Goal: Task Accomplishment & Management: Complete application form

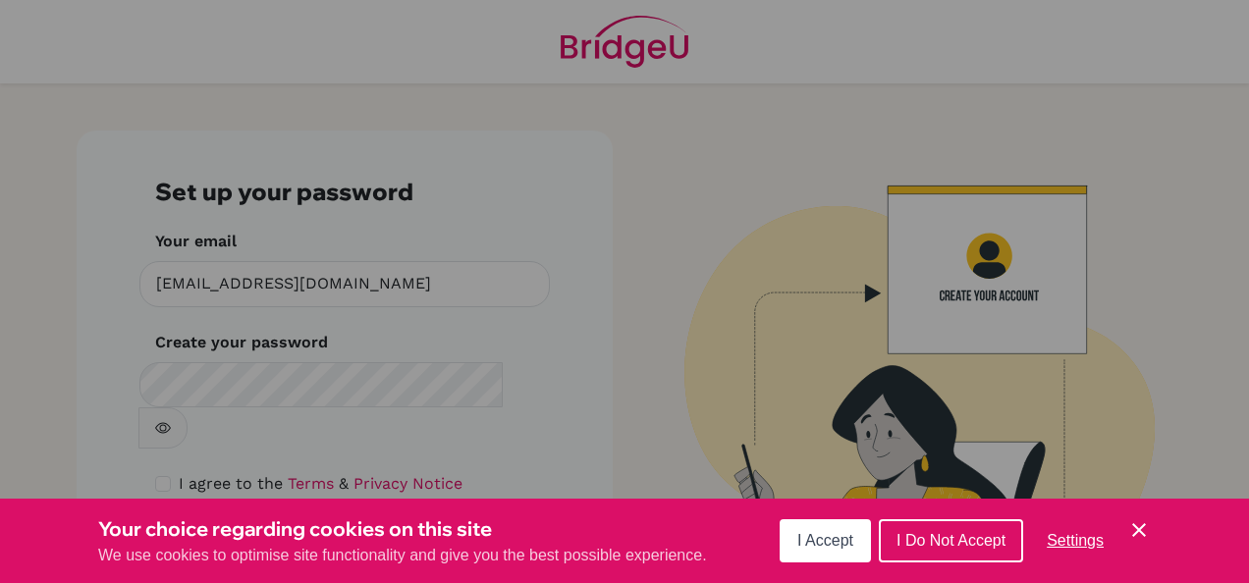
click at [1133, 523] on icon "Cookie Control Close Icon" at bounding box center [1139, 530] width 24 height 24
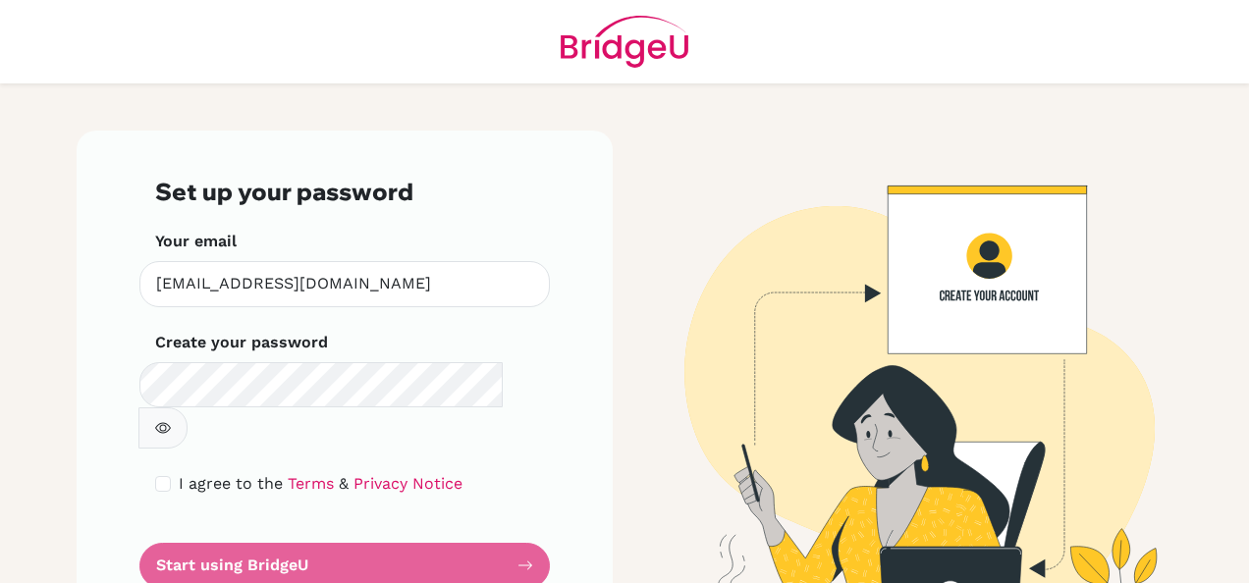
click at [501, 472] on div "I agree to the Terms & Privacy Notice" at bounding box center [344, 484] width 379 height 24
click at [302, 522] on form "Set up your password Your email imoreno@colegiobolivar.org Invalid email Create…" at bounding box center [344, 383] width 379 height 410
click at [281, 520] on form "Set up your password Your email imoreno@colegiobolivar.org Invalid email Create…" at bounding box center [344, 383] width 379 height 410
click at [517, 520] on form "Set up your password Your email imoreno@colegiobolivar.org Invalid email Create…" at bounding box center [344, 383] width 379 height 410
click at [495, 472] on div "I agree to the Terms & Privacy Notice" at bounding box center [344, 484] width 379 height 24
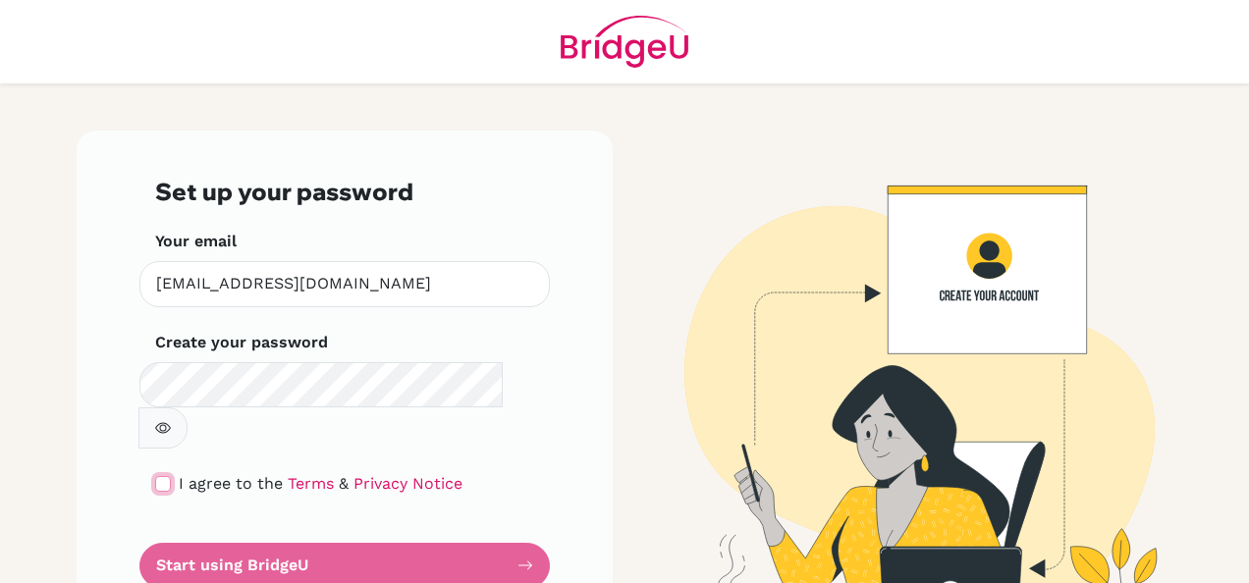
click at [157, 476] on input "checkbox" at bounding box center [163, 484] width 16 height 16
checkbox input "true"
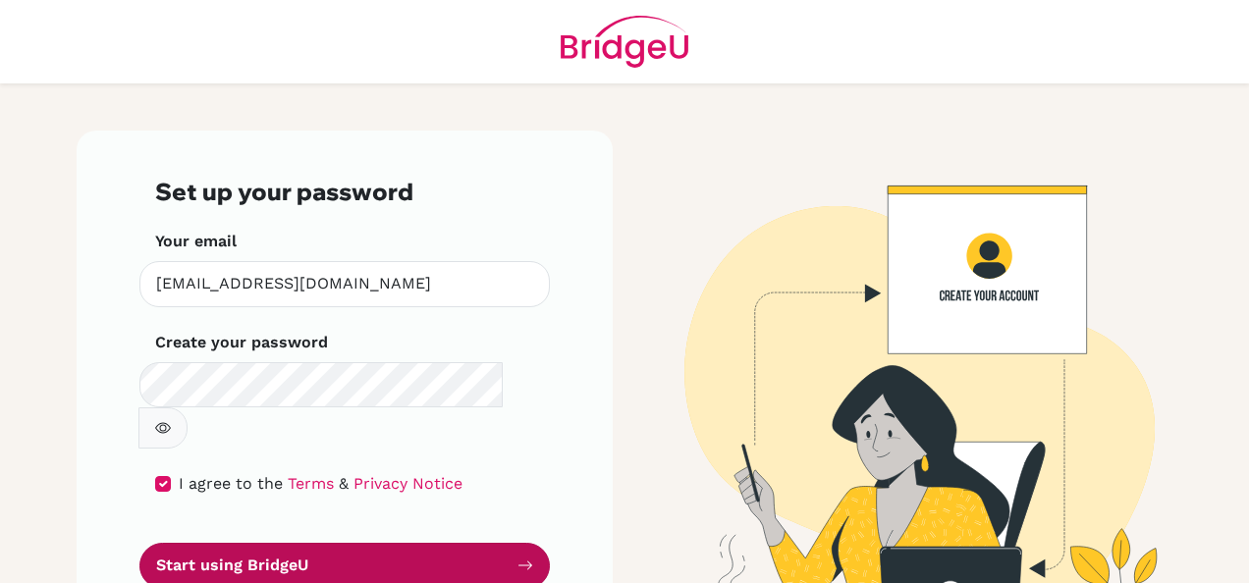
click at [523, 558] on icon "submit" at bounding box center [525, 566] width 16 height 16
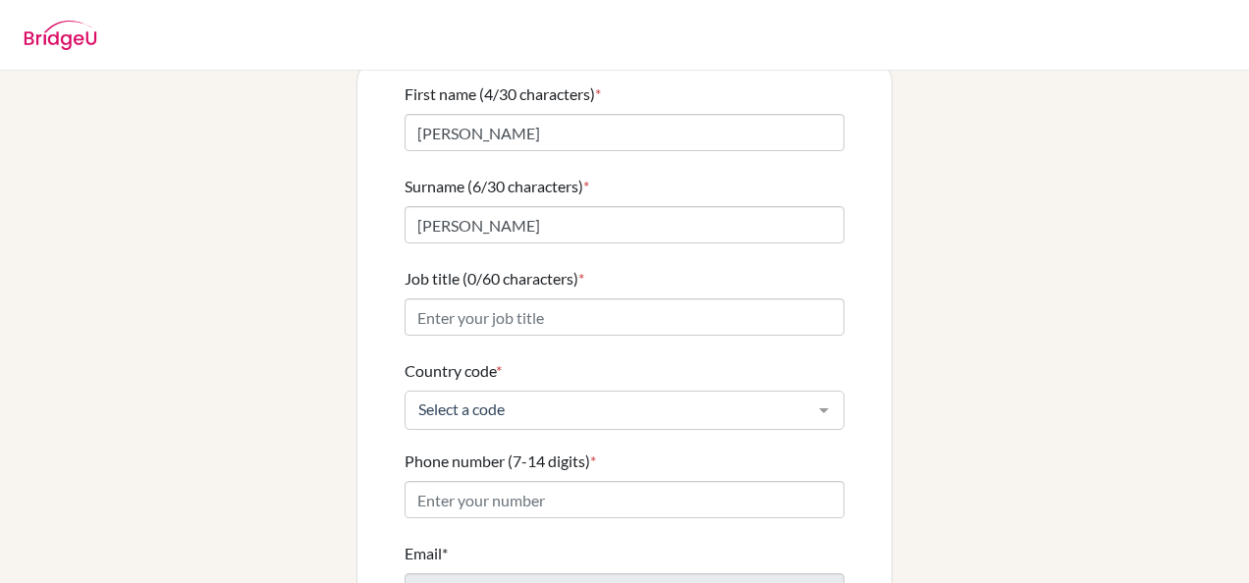
scroll to position [160, 0]
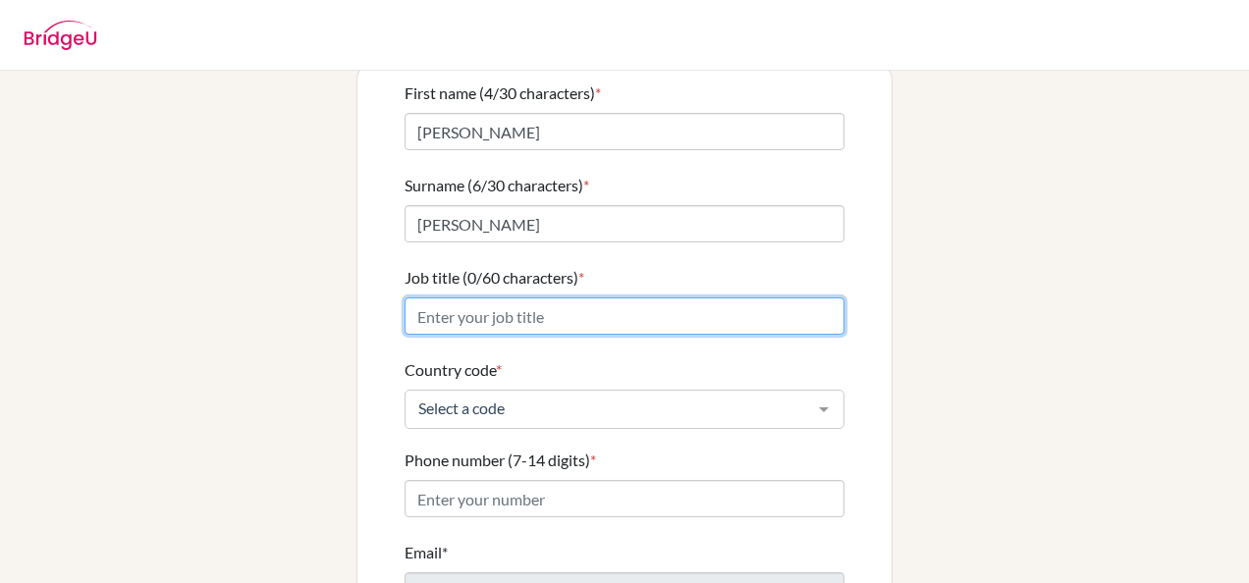
click at [486, 297] on input "Job title (0/60 characters) *" at bounding box center [624, 315] width 440 height 37
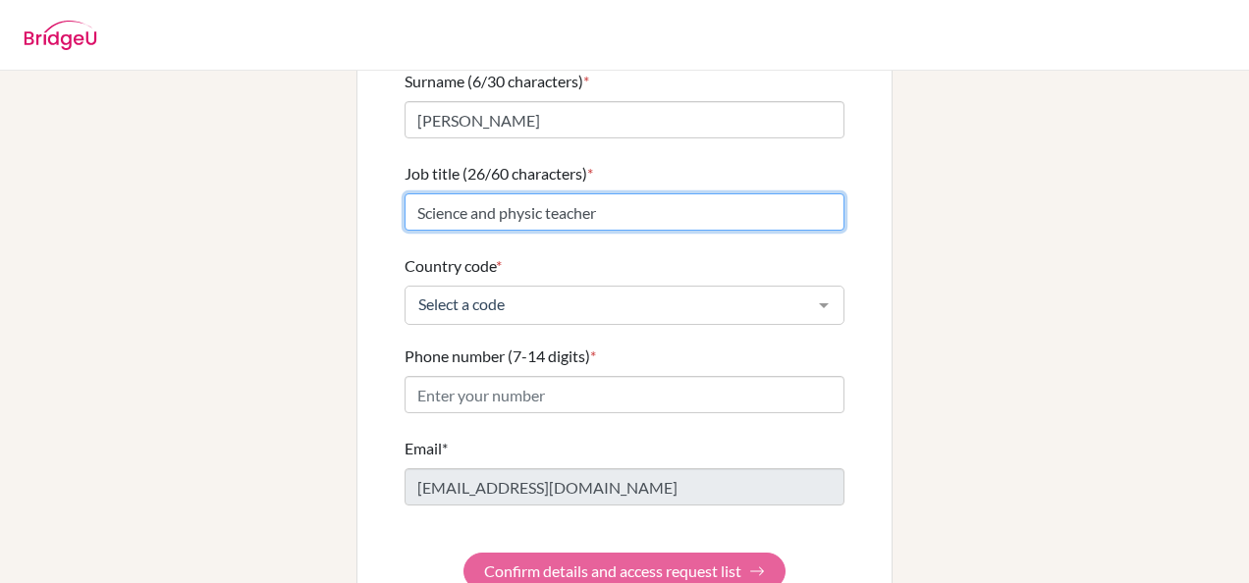
type input "Science and physic teacher"
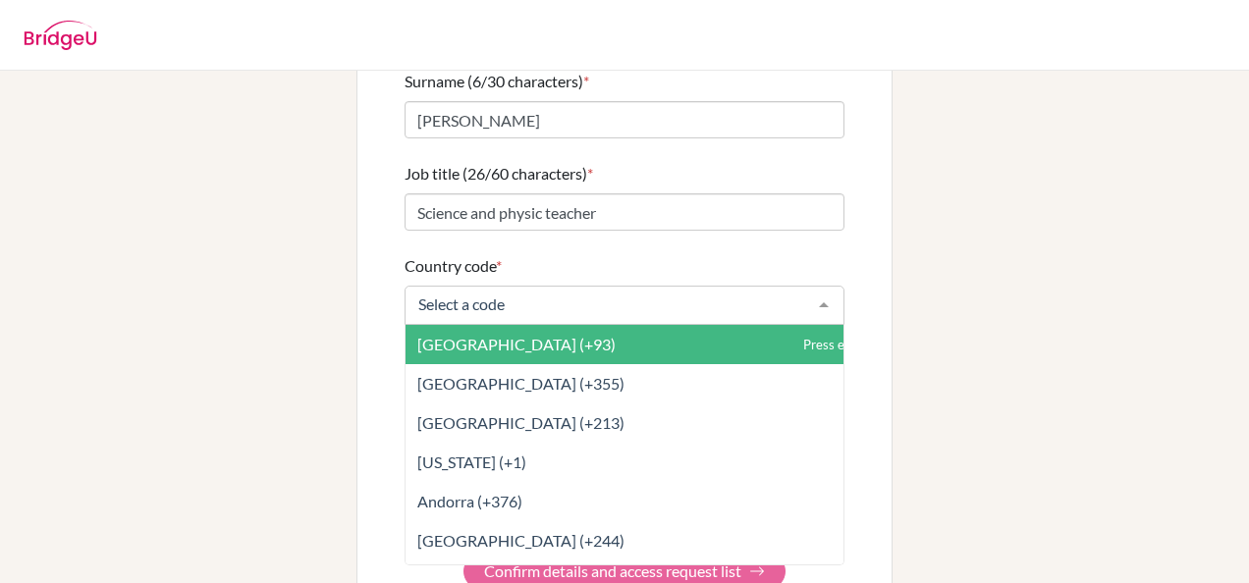
click at [811, 287] on div at bounding box center [823, 305] width 39 height 37
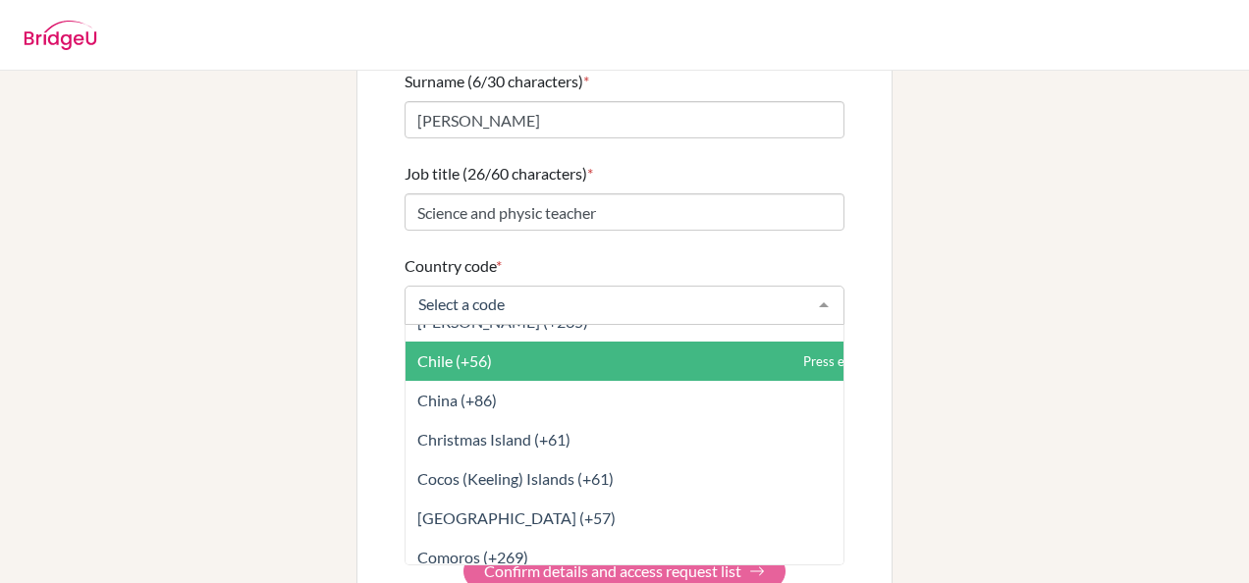
scroll to position [1634, 0]
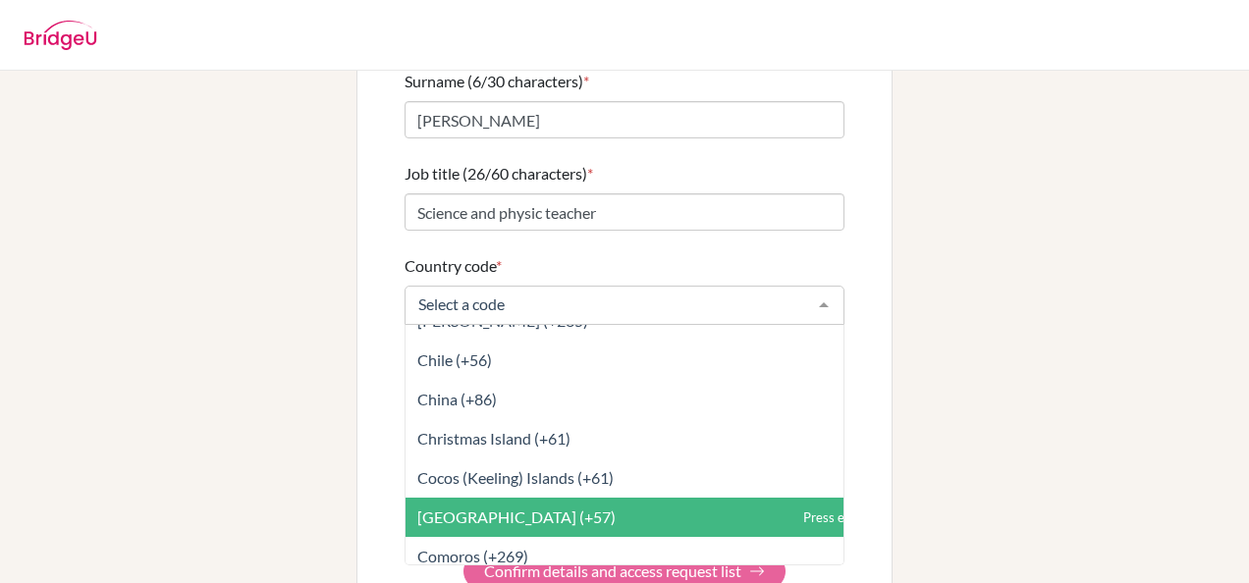
click at [467, 508] on span "[GEOGRAPHIC_DATA] (+57)" at bounding box center [516, 517] width 198 height 19
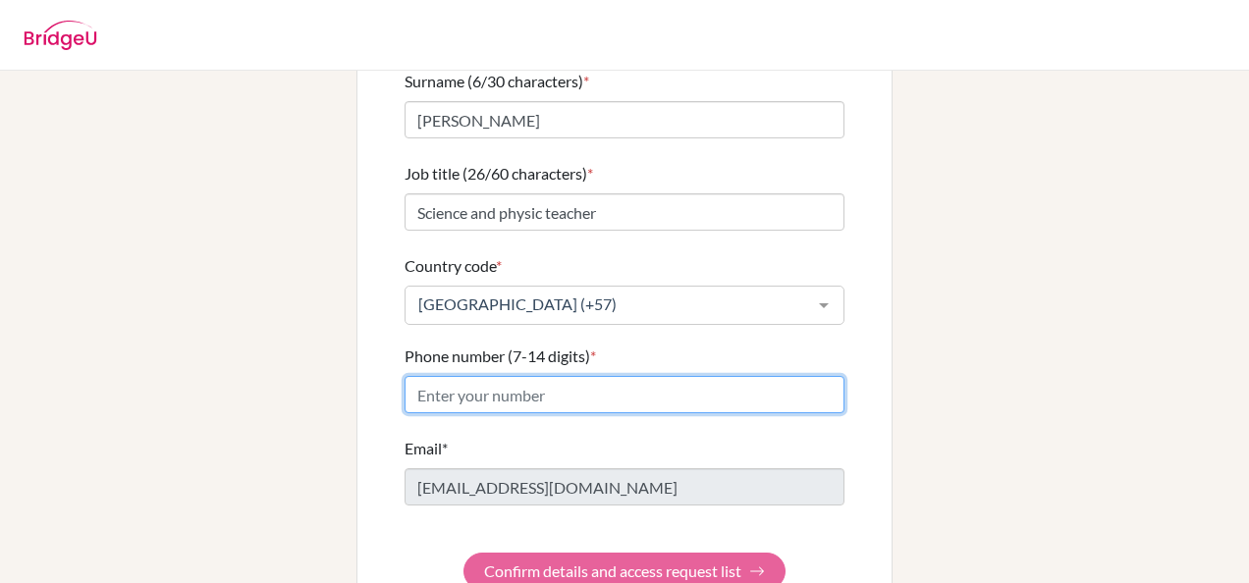
click at [458, 376] on input "Phone number (7-14 digits) *" at bounding box center [624, 394] width 440 height 37
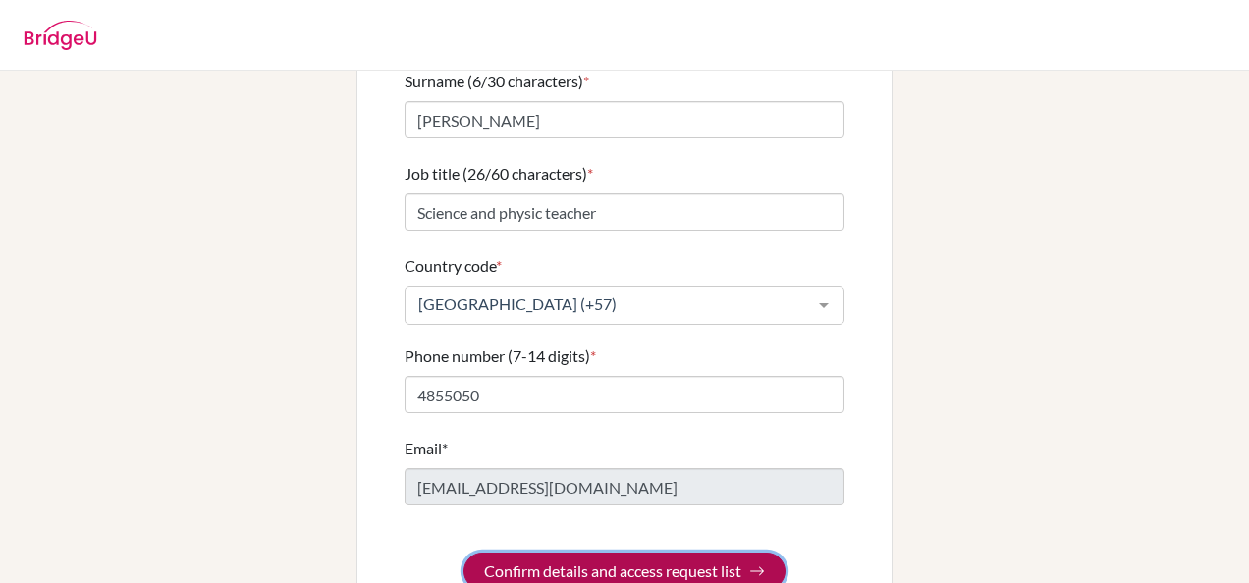
click at [622, 553] on button "Confirm details and access request list" at bounding box center [624, 571] width 322 height 37
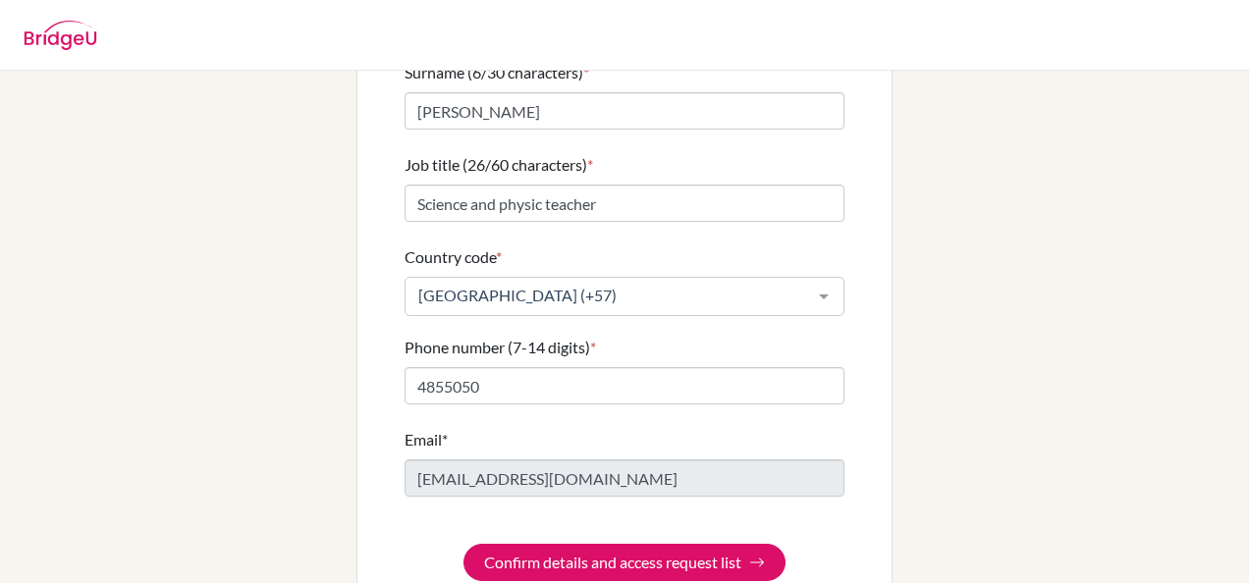
scroll to position [362, 0]
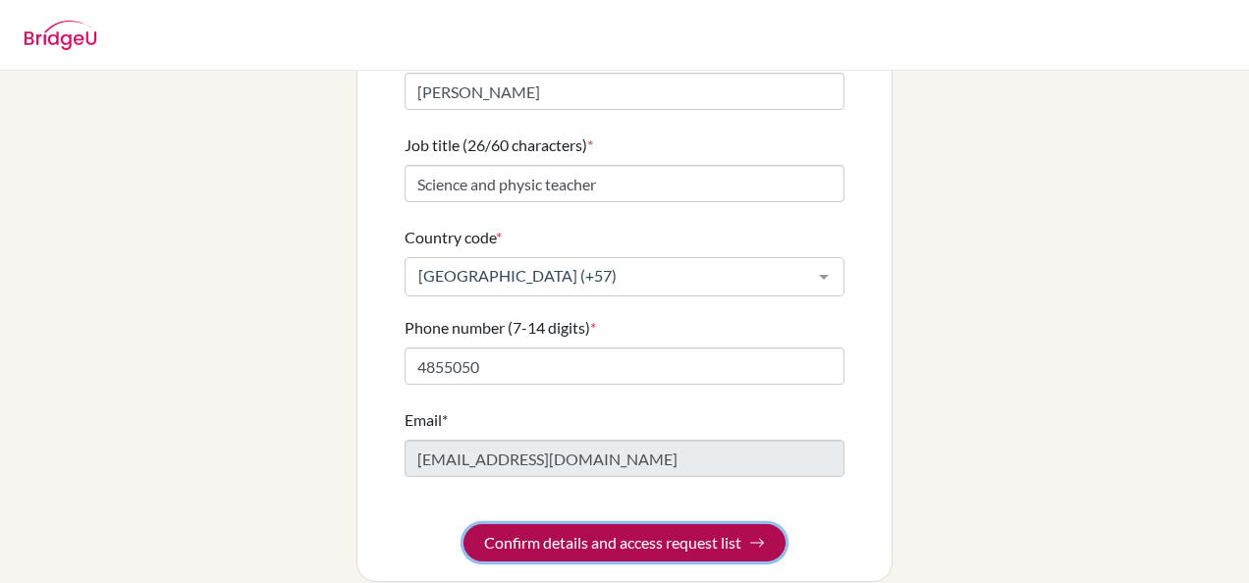
click at [758, 535] on img "submit" at bounding box center [757, 543] width 16 height 16
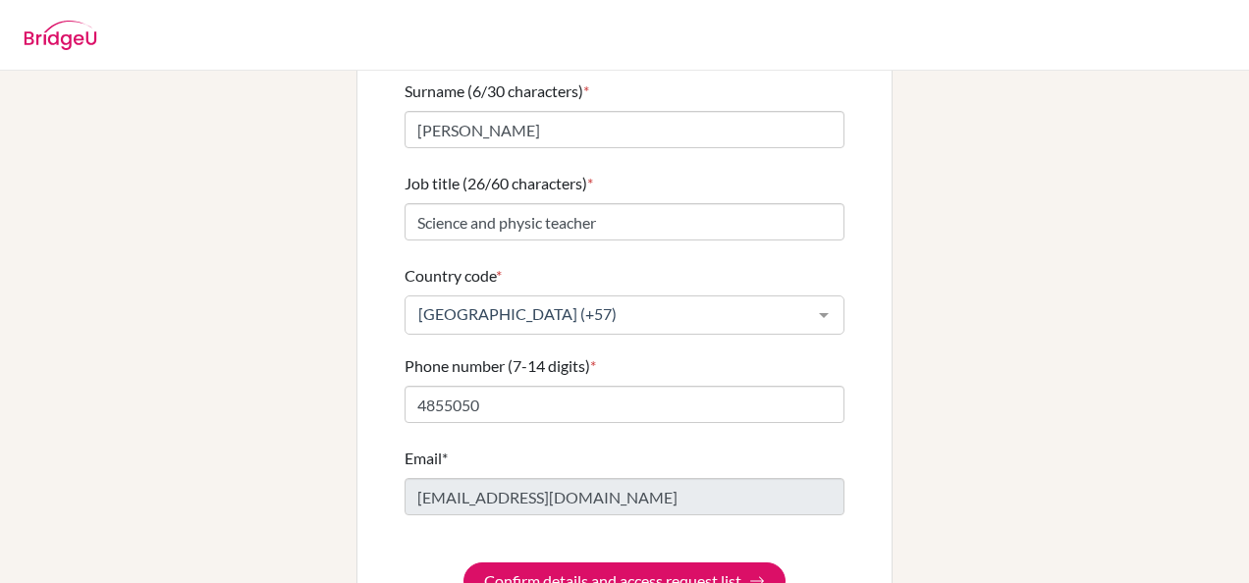
scroll to position [330, 0]
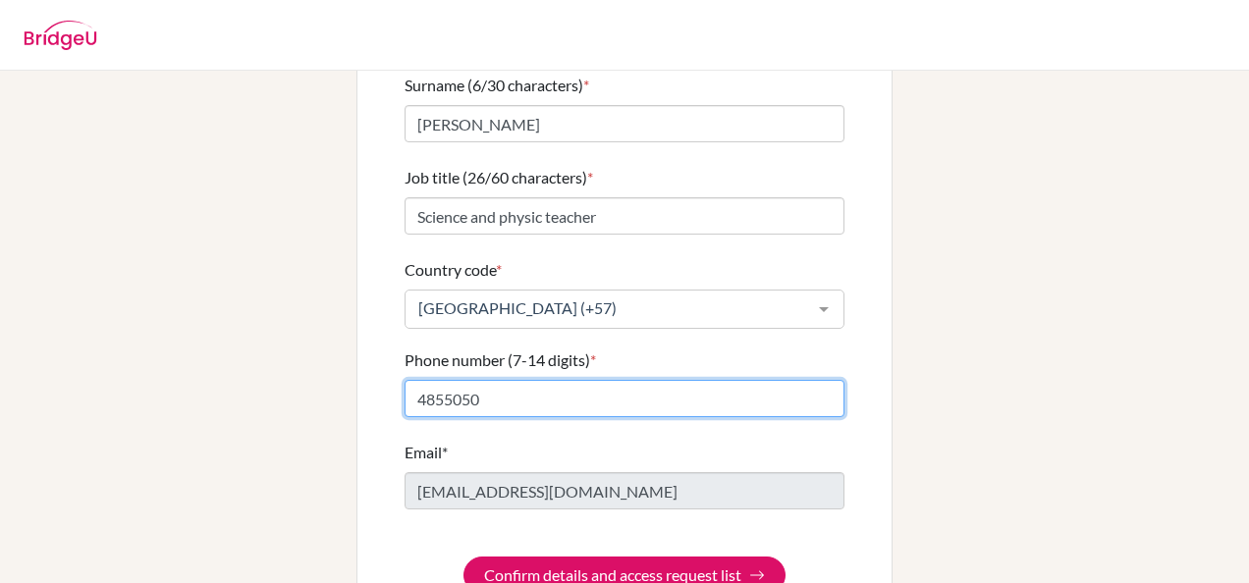
click at [412, 381] on input "4855050" at bounding box center [624, 398] width 440 height 37
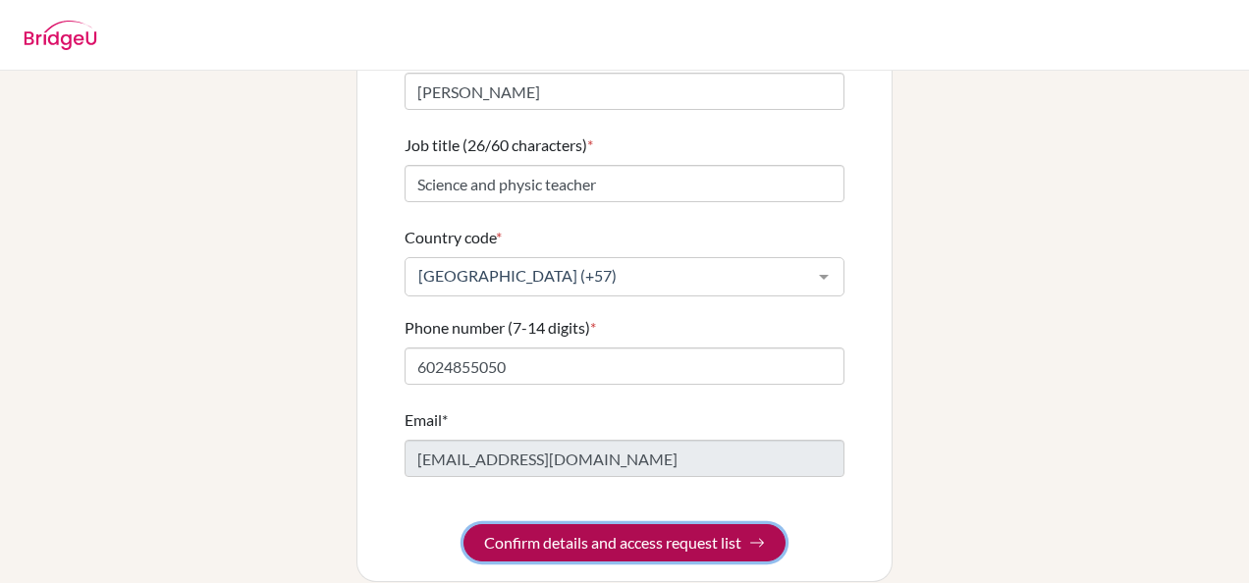
click at [761, 525] on button "Confirm details and access request list" at bounding box center [624, 542] width 322 height 37
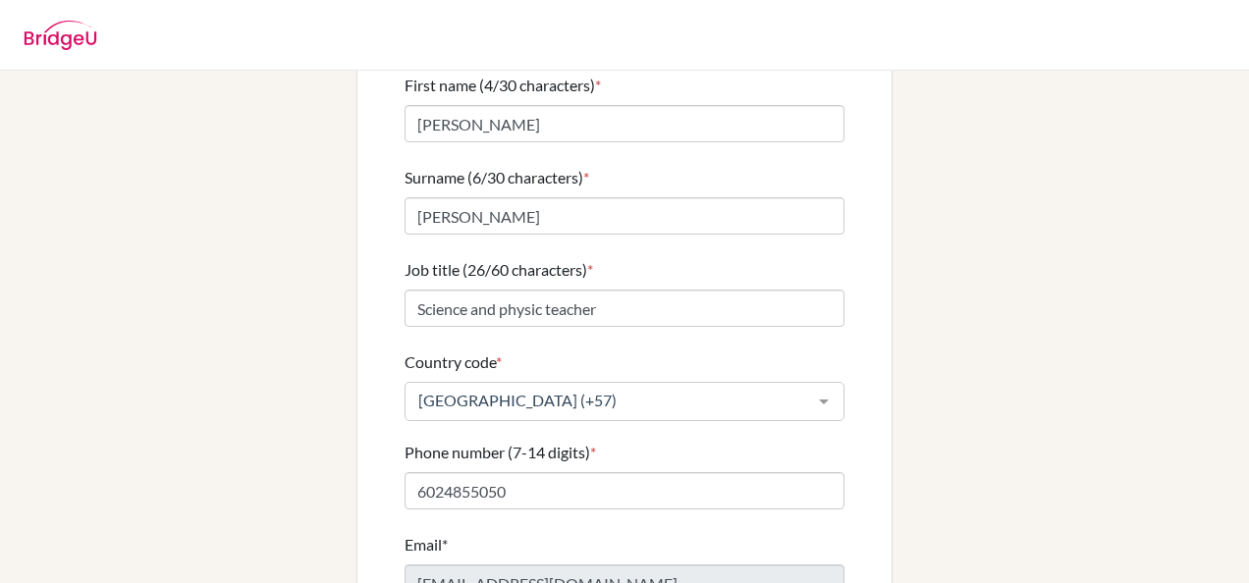
scroll to position [239, 0]
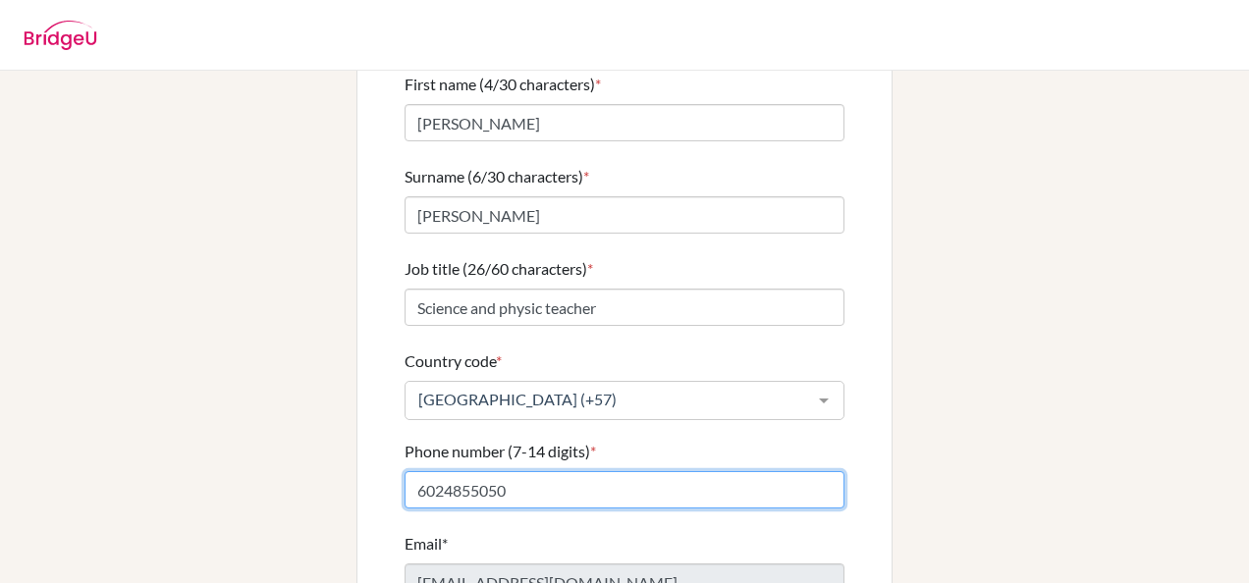
drag, startPoint x: 520, startPoint y: 475, endPoint x: 340, endPoint y: 484, distance: 180.9
click at [340, 484] on div "× Phone number doesn't look like a valid phone number for your country Info Ple…" at bounding box center [624, 281] width 1119 height 850
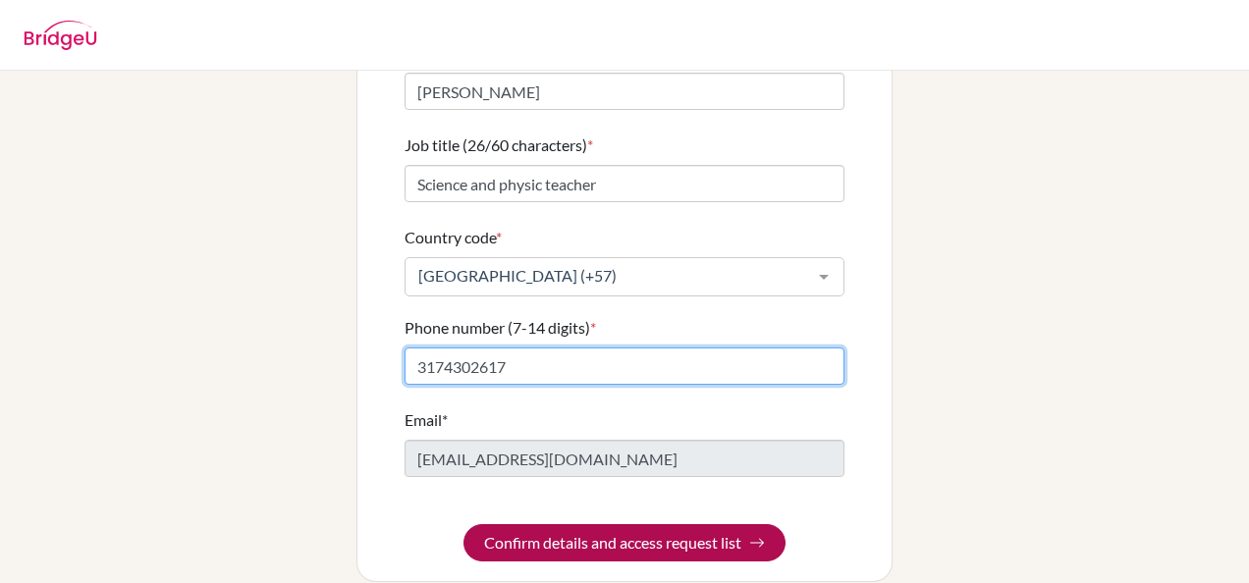
type input "3174302617"
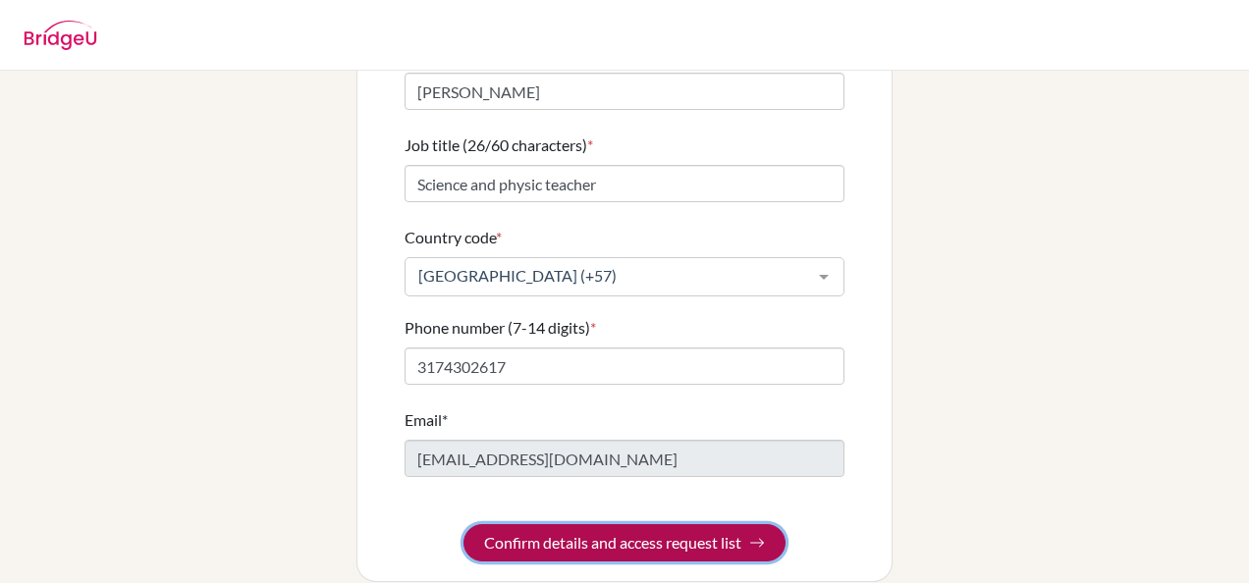
click at [752, 535] on img "submit" at bounding box center [757, 543] width 16 height 16
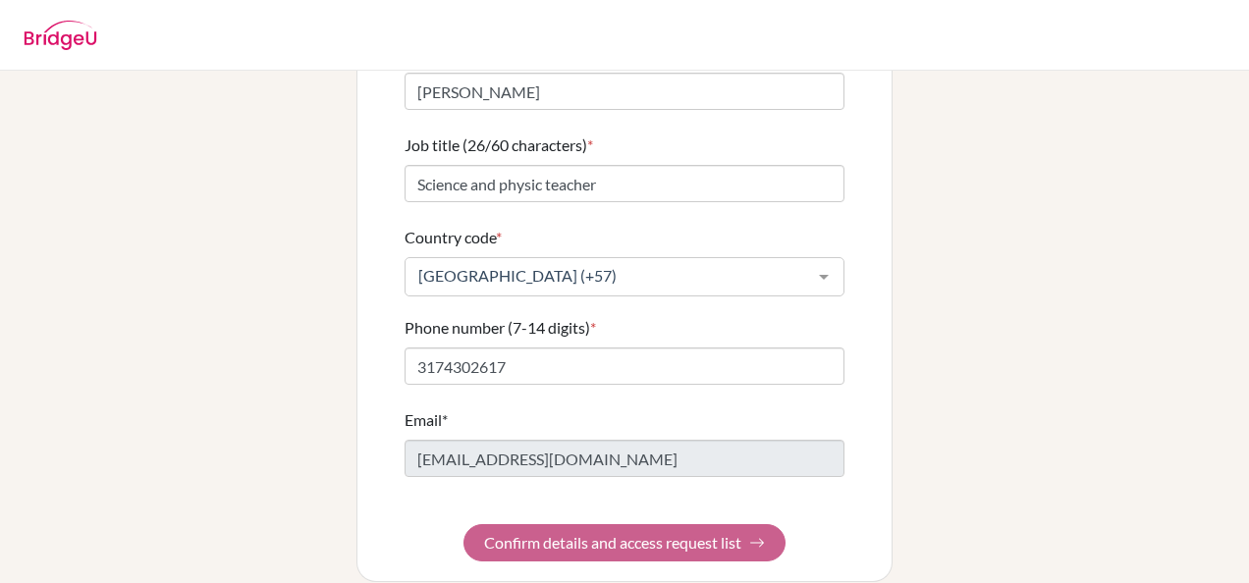
scroll to position [0, 0]
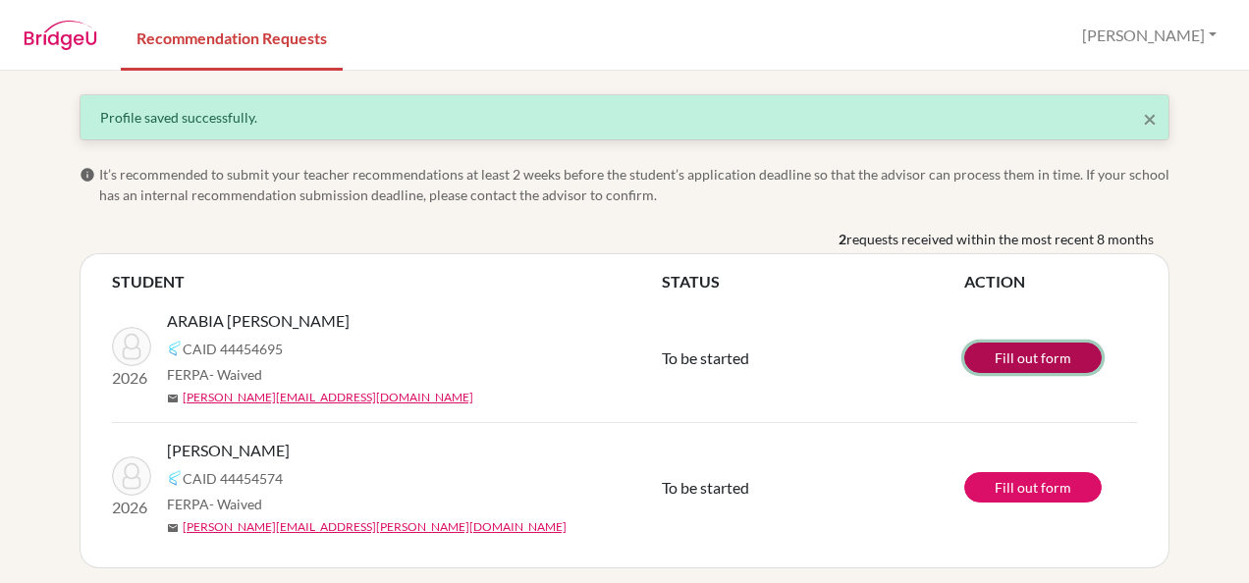
click at [1029, 362] on link "Fill out form" at bounding box center [1032, 358] width 137 height 30
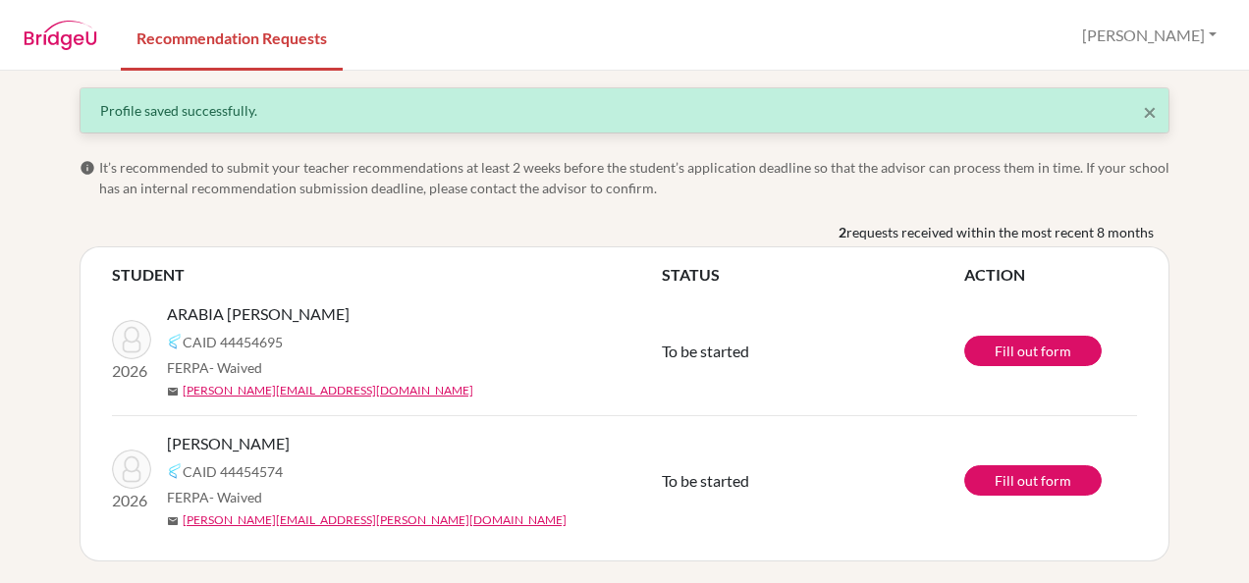
click at [219, 438] on span "[PERSON_NAME]" at bounding box center [228, 444] width 123 height 24
click at [1001, 479] on link "Fill out form" at bounding box center [1032, 480] width 137 height 30
